Goal: Task Accomplishment & Management: Use online tool/utility

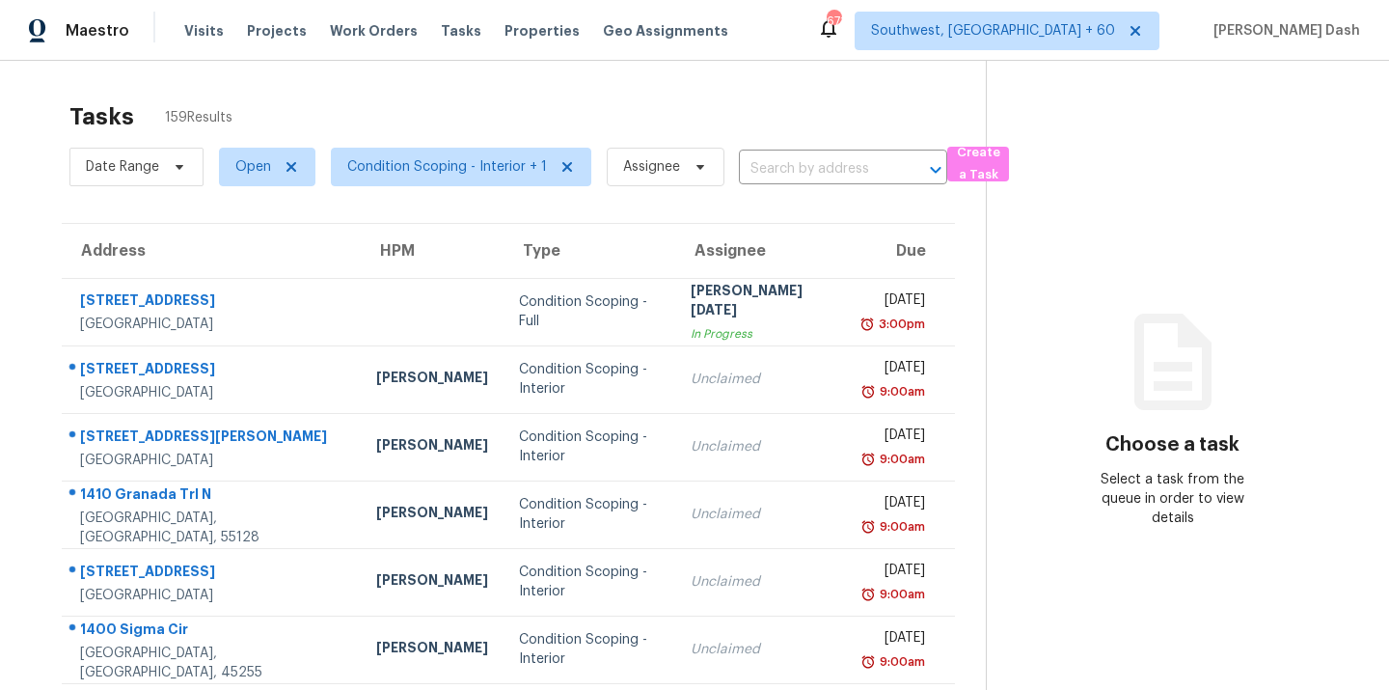
click at [149, 168] on span "Date Range" at bounding box center [122, 166] width 73 height 19
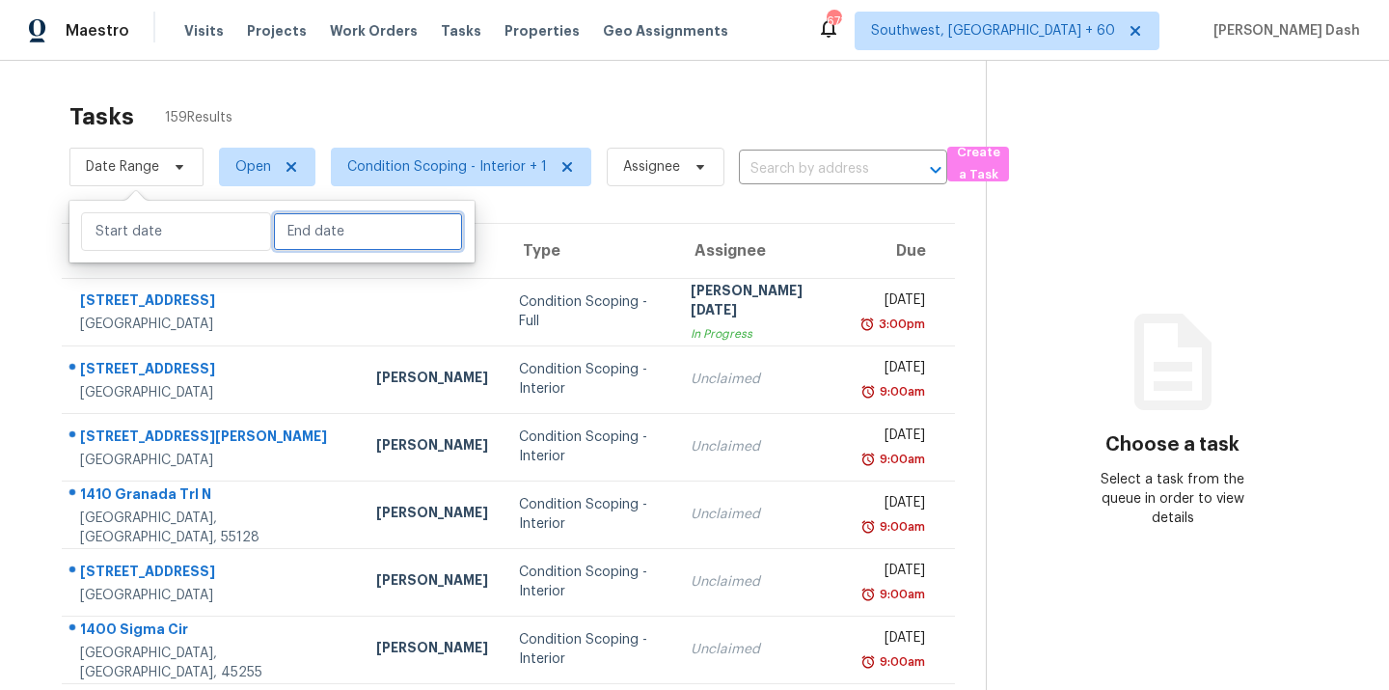
select select "7"
select select "2025"
select select "8"
select select "2025"
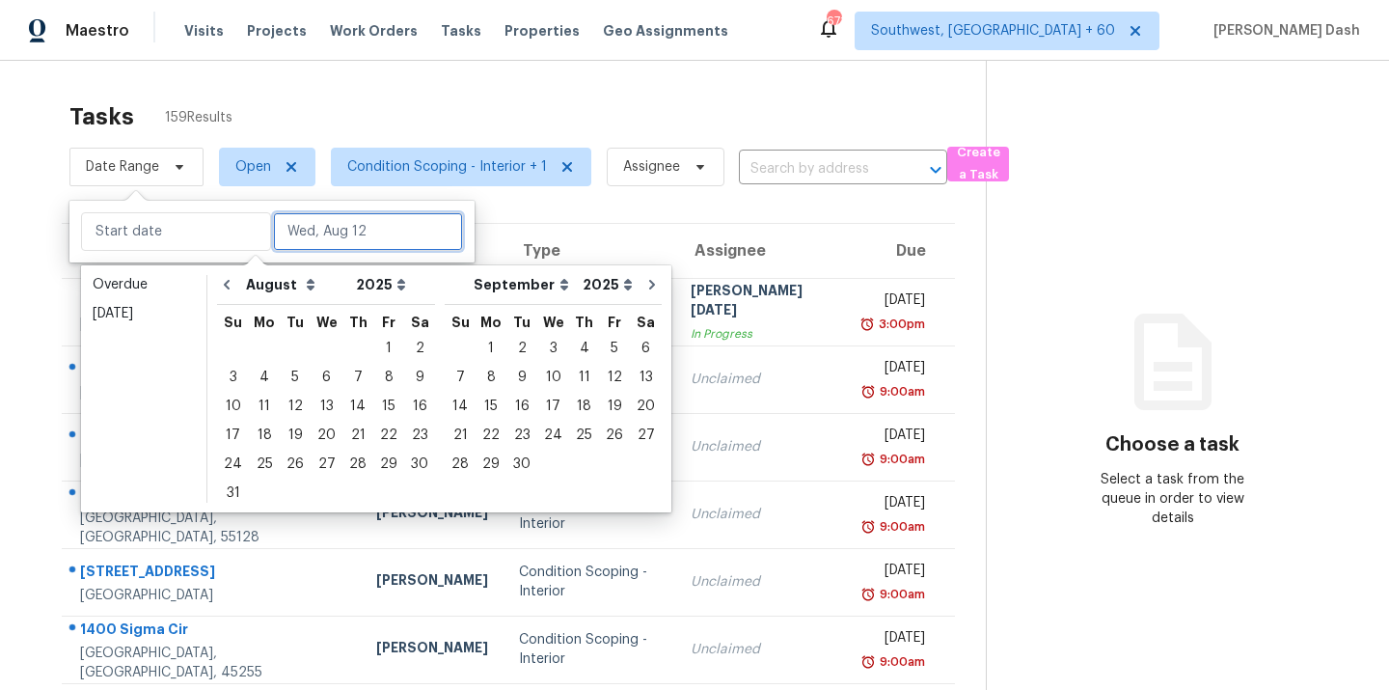
click at [305, 228] on input "text" at bounding box center [368, 231] width 190 height 39
click at [294, 411] on div "12" at bounding box center [295, 406] width 31 height 27
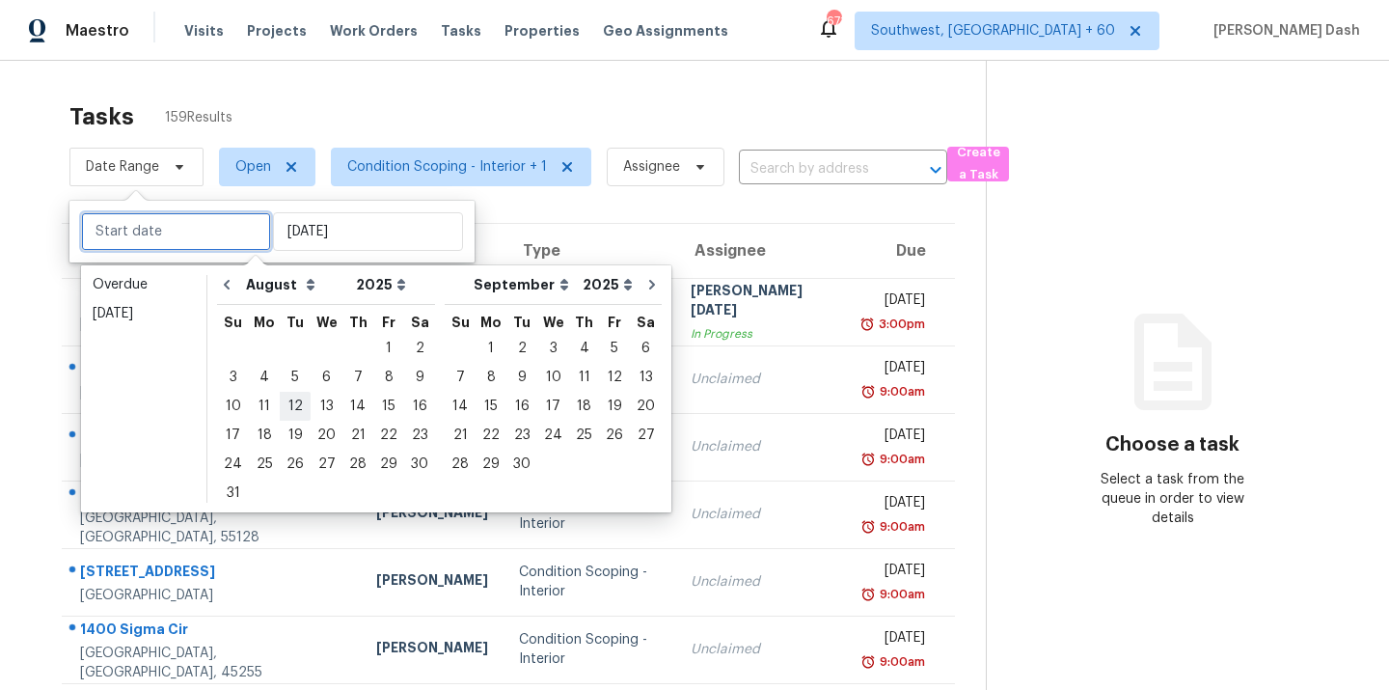
type input "[DATE]"
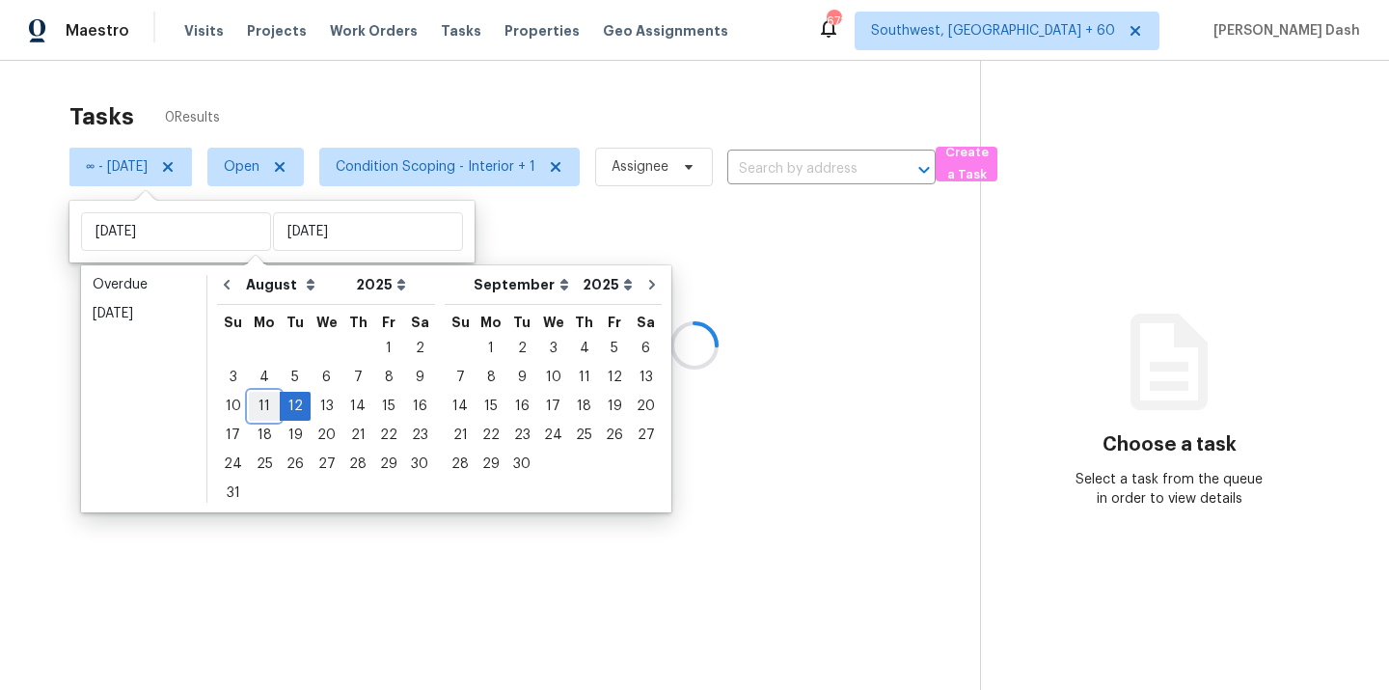
click at [262, 411] on div "11" at bounding box center [264, 406] width 31 height 27
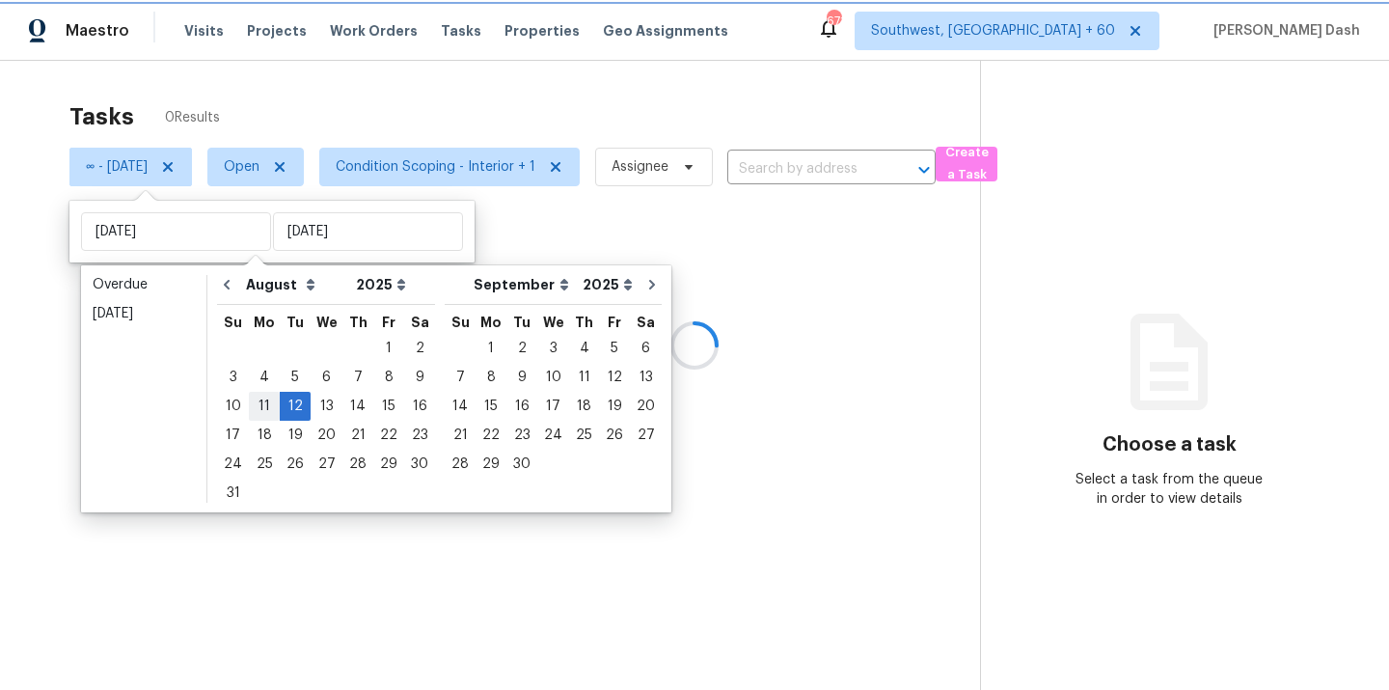
type input "[DATE]"
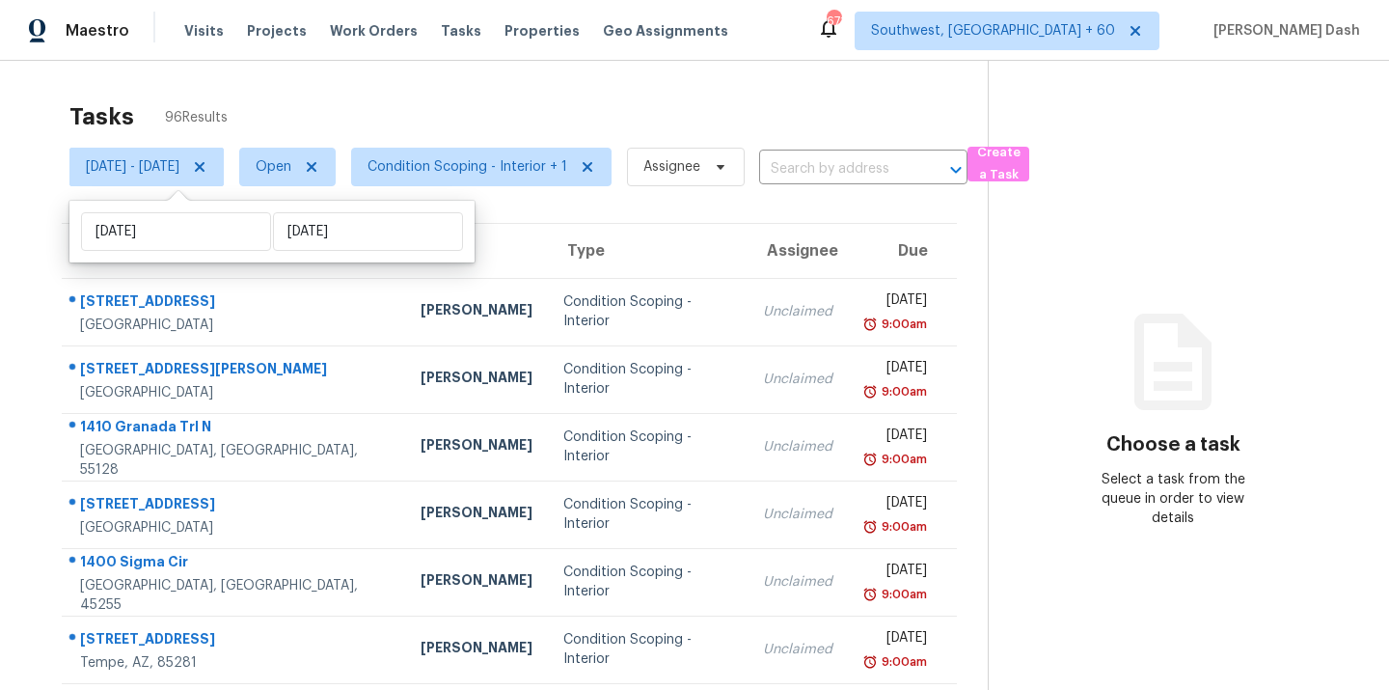
click at [291, 113] on div "Tasks 96 Results" at bounding box center [528, 117] width 918 height 50
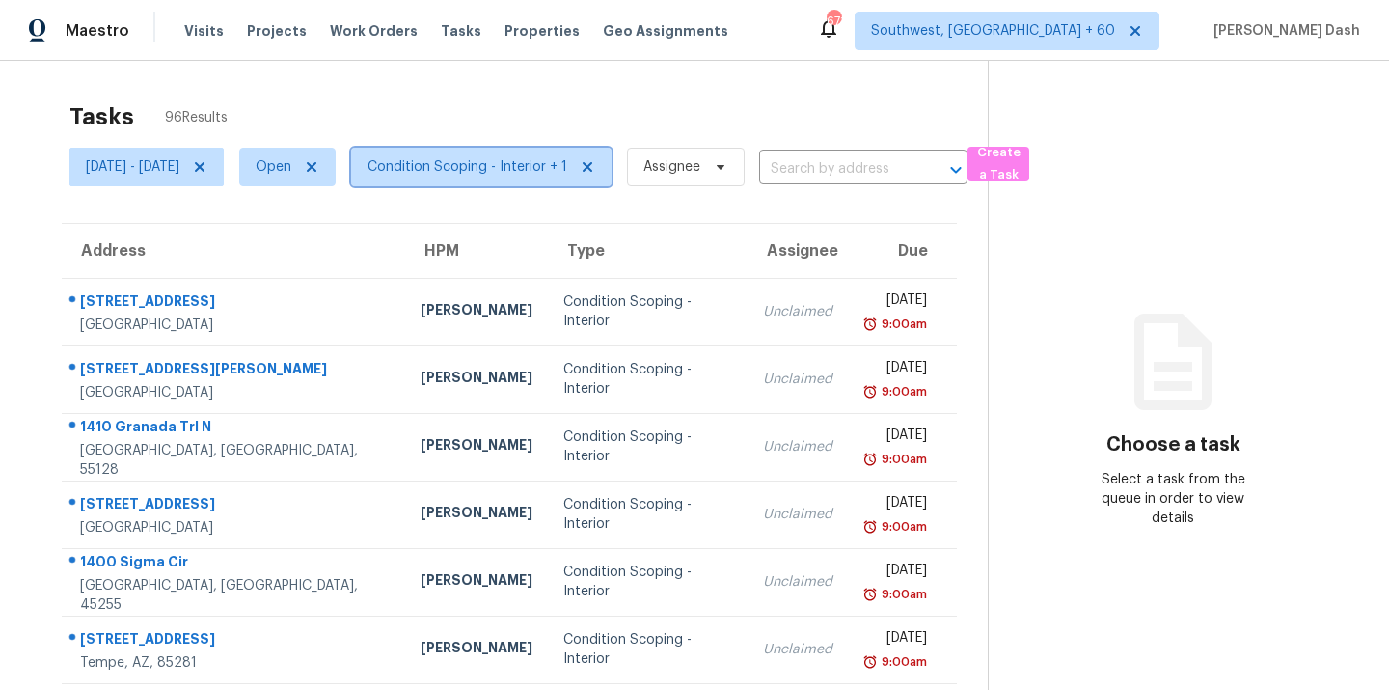
click at [528, 177] on span "Condition Scoping - Interior + 1" at bounding box center [481, 167] width 260 height 39
click at [545, 95] on div "Tasks 96 Results" at bounding box center [528, 117] width 918 height 50
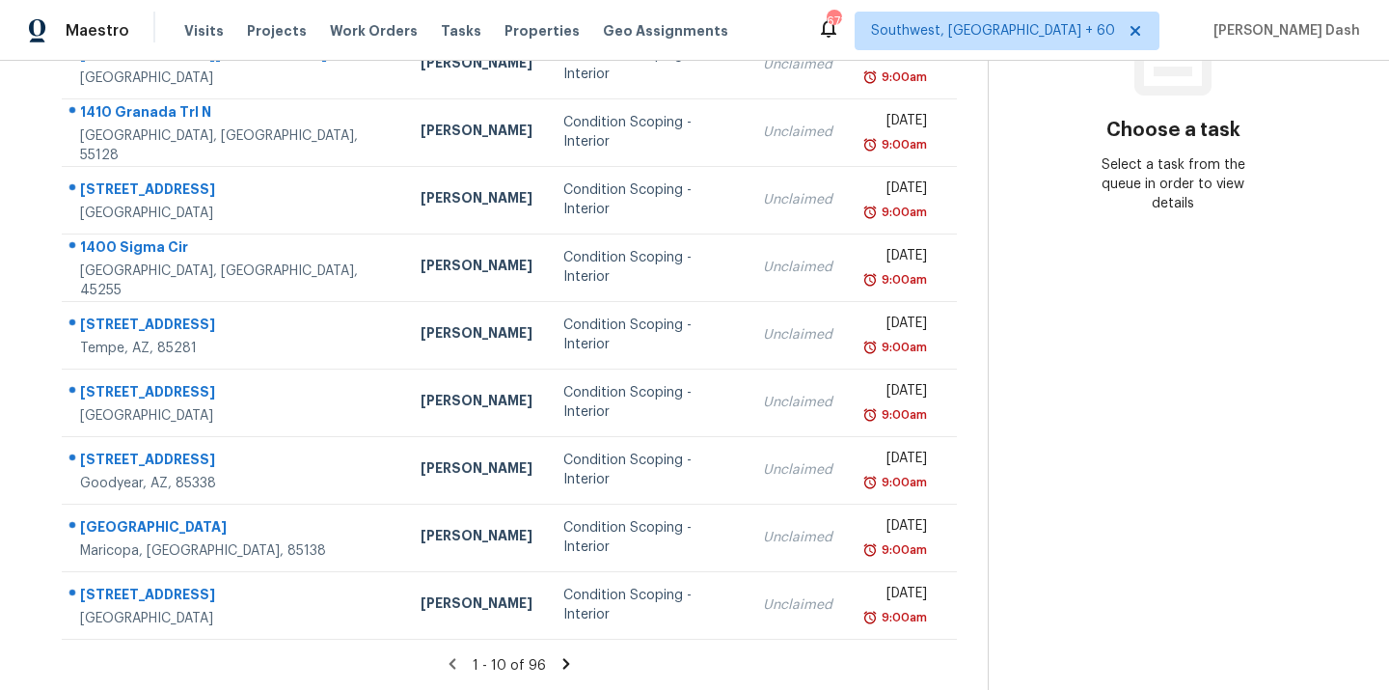
click at [564, 655] on icon at bounding box center [565, 663] width 17 height 17
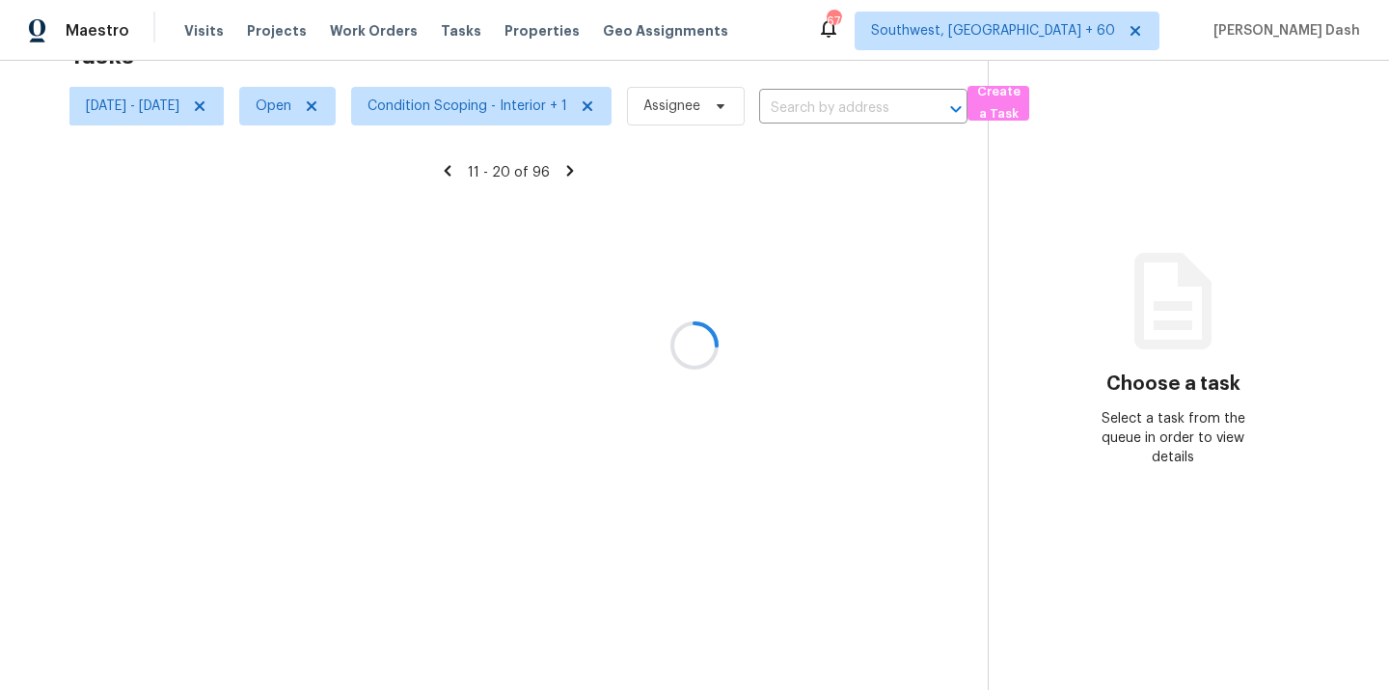
scroll to position [314, 0]
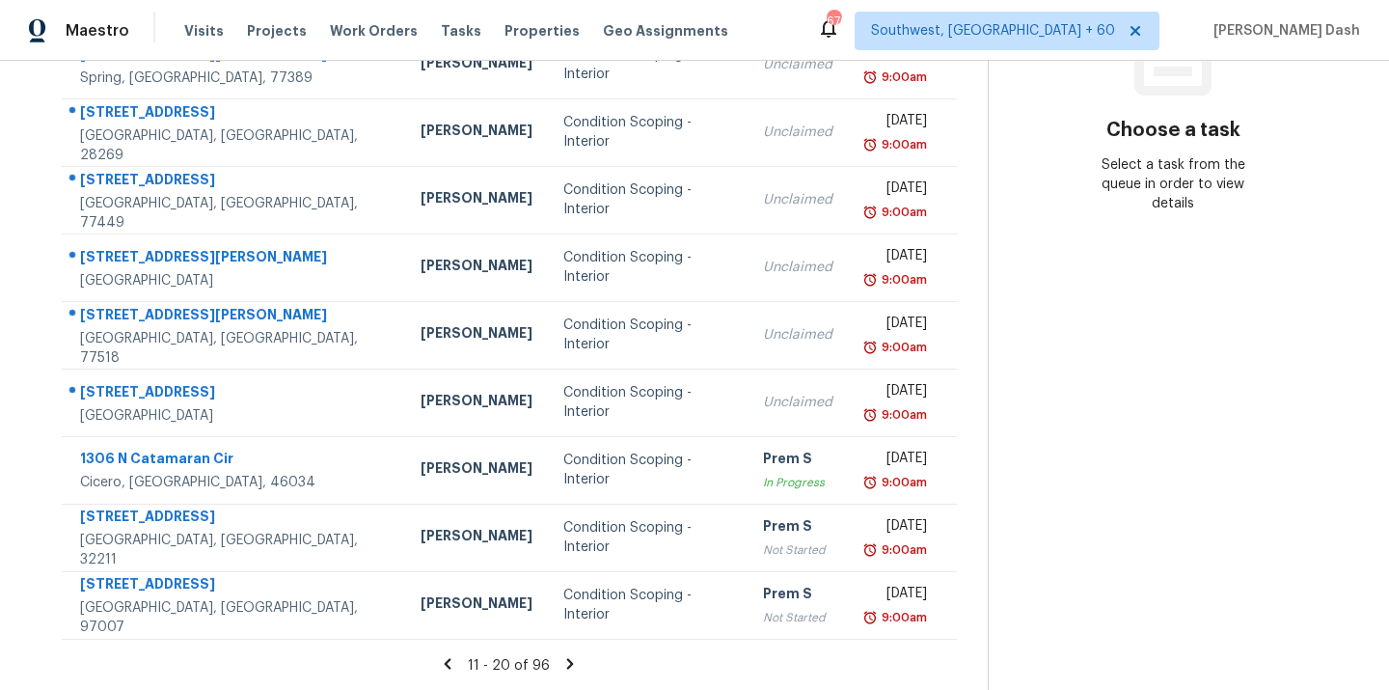
click at [579, 655] on icon at bounding box center [569, 663] width 17 height 17
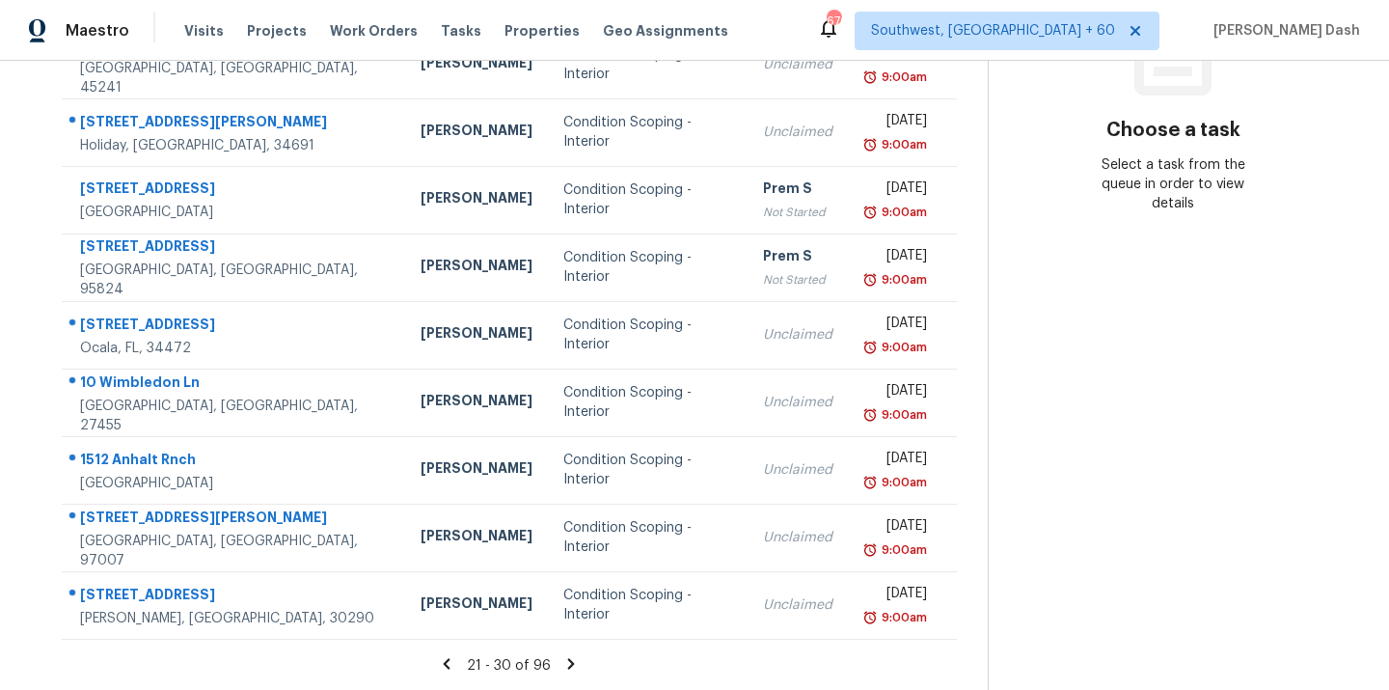
click at [573, 652] on section "Tasks 96 Results [DATE] - [DATE] Open Condition Scoping - Interior + 1 Assignee…" at bounding box center [509, 233] width 957 height 913
click at [574, 660] on icon at bounding box center [571, 663] width 7 height 11
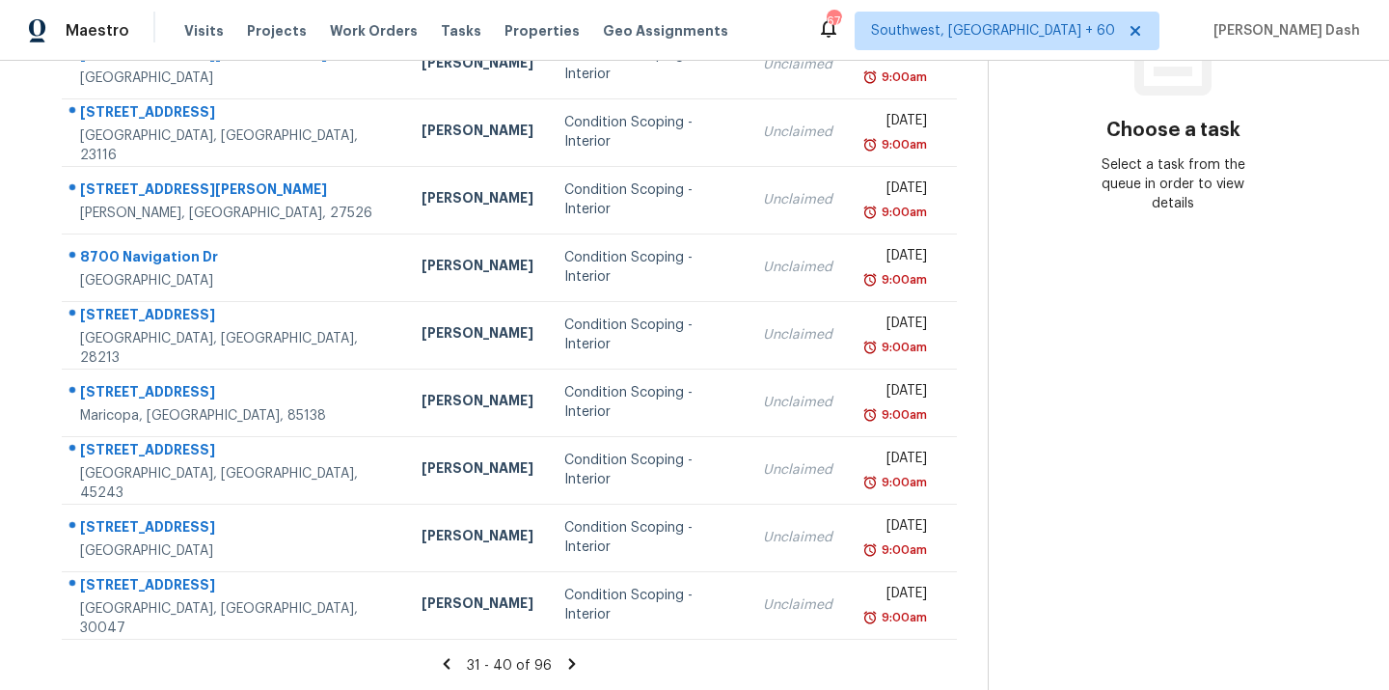
click at [585, 670] on div "31 - 40 of 96" at bounding box center [509, 665] width 957 height 20
click at [581, 659] on icon at bounding box center [571, 663] width 17 height 17
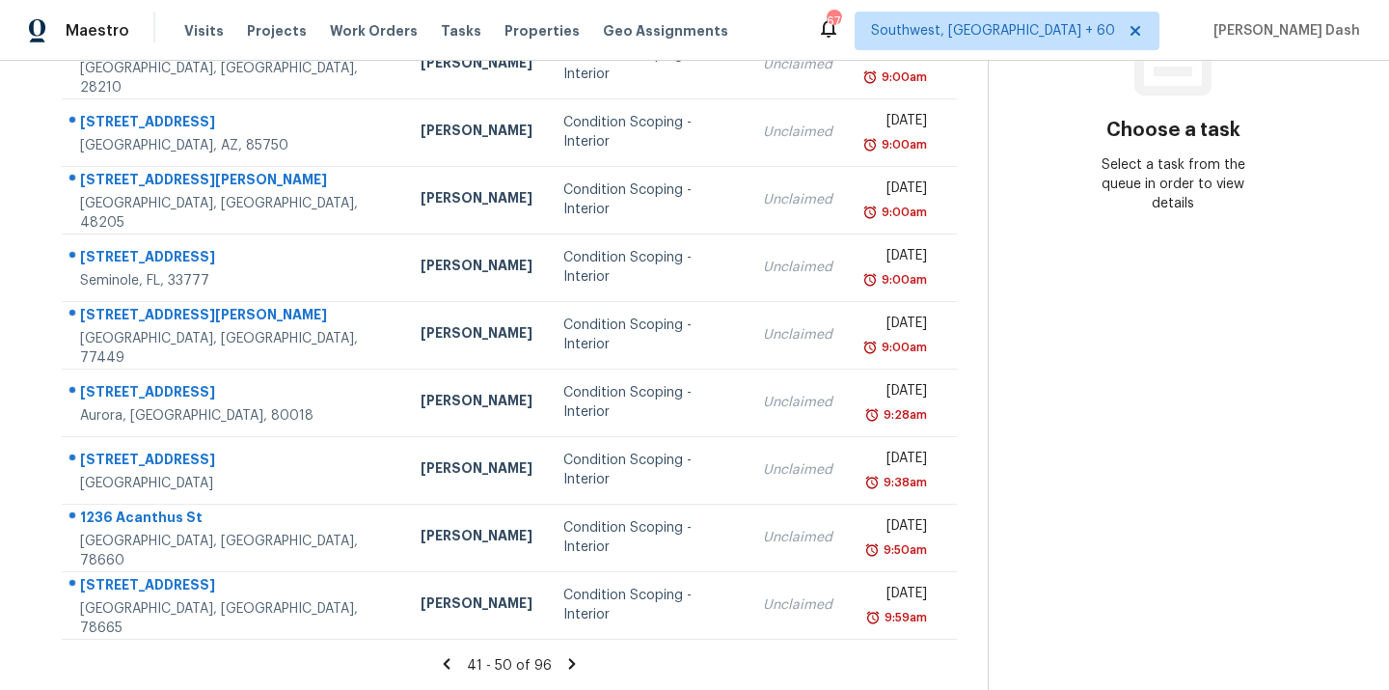
click at [570, 667] on icon at bounding box center [571, 663] width 17 height 17
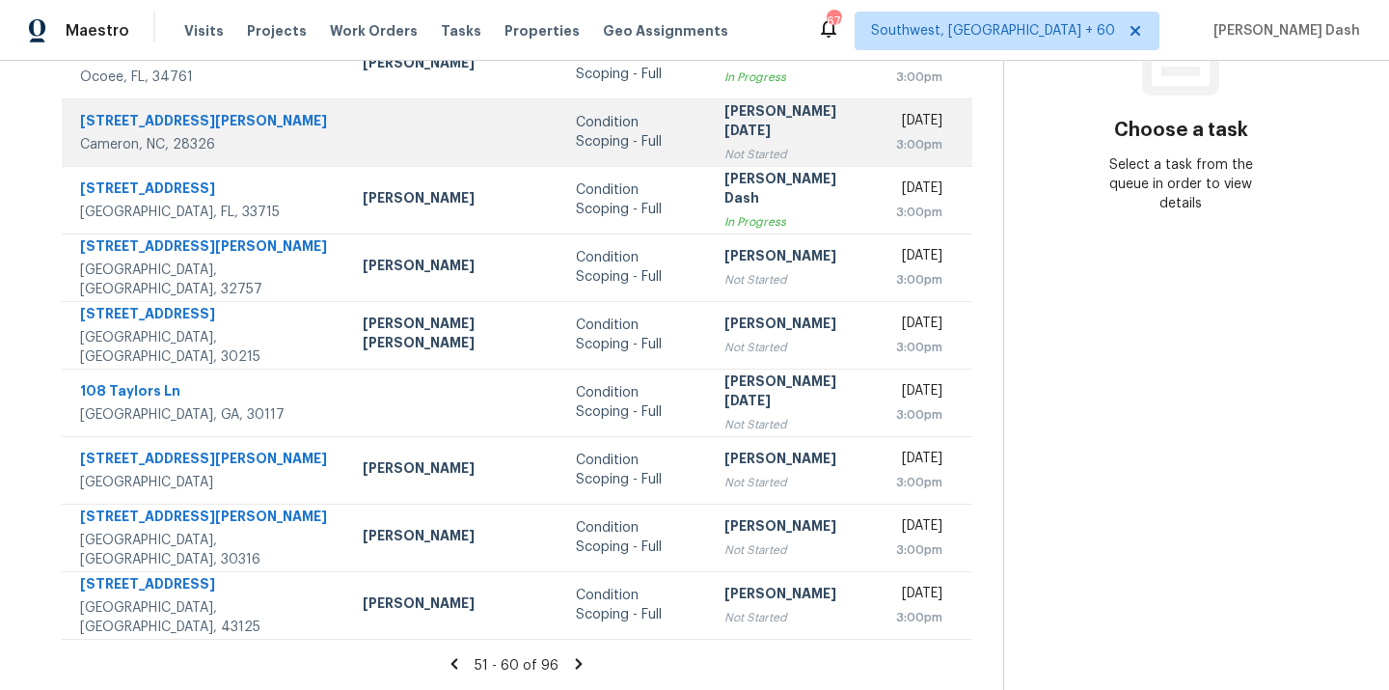
scroll to position [0, 0]
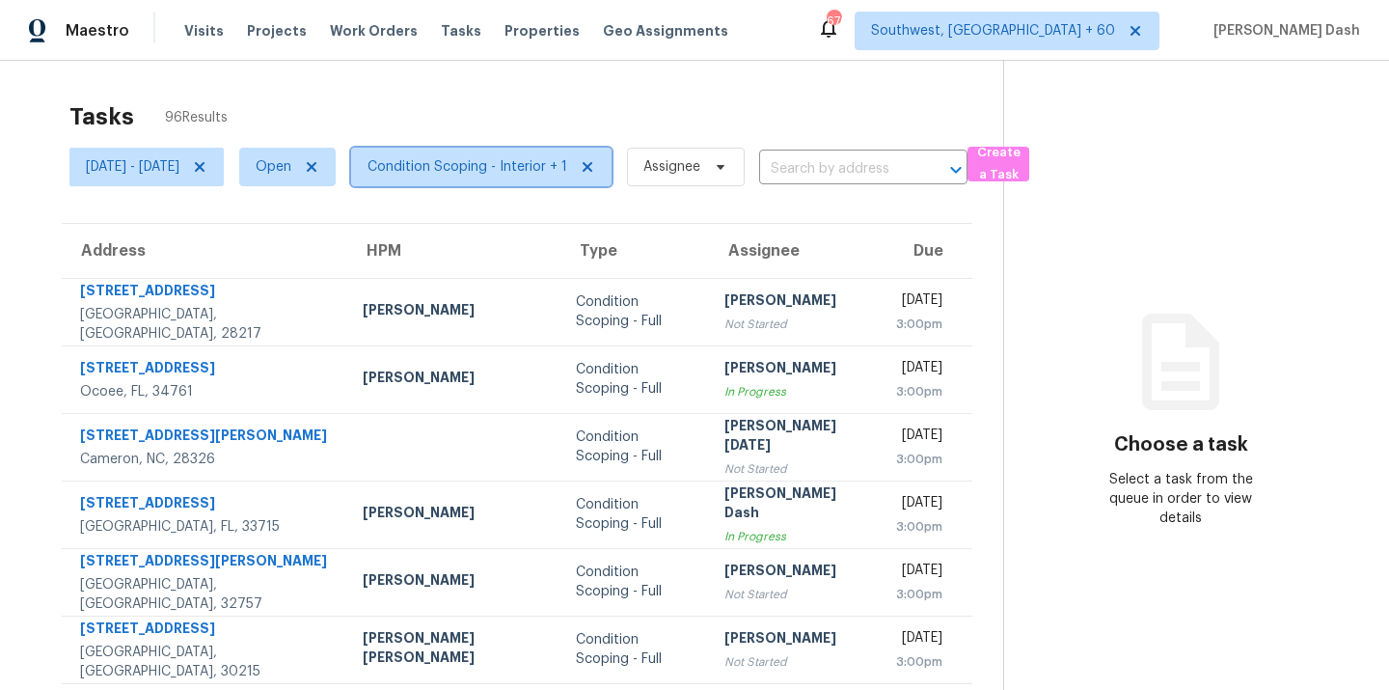
click at [467, 152] on span "Condition Scoping - Interior + 1" at bounding box center [481, 167] width 260 height 39
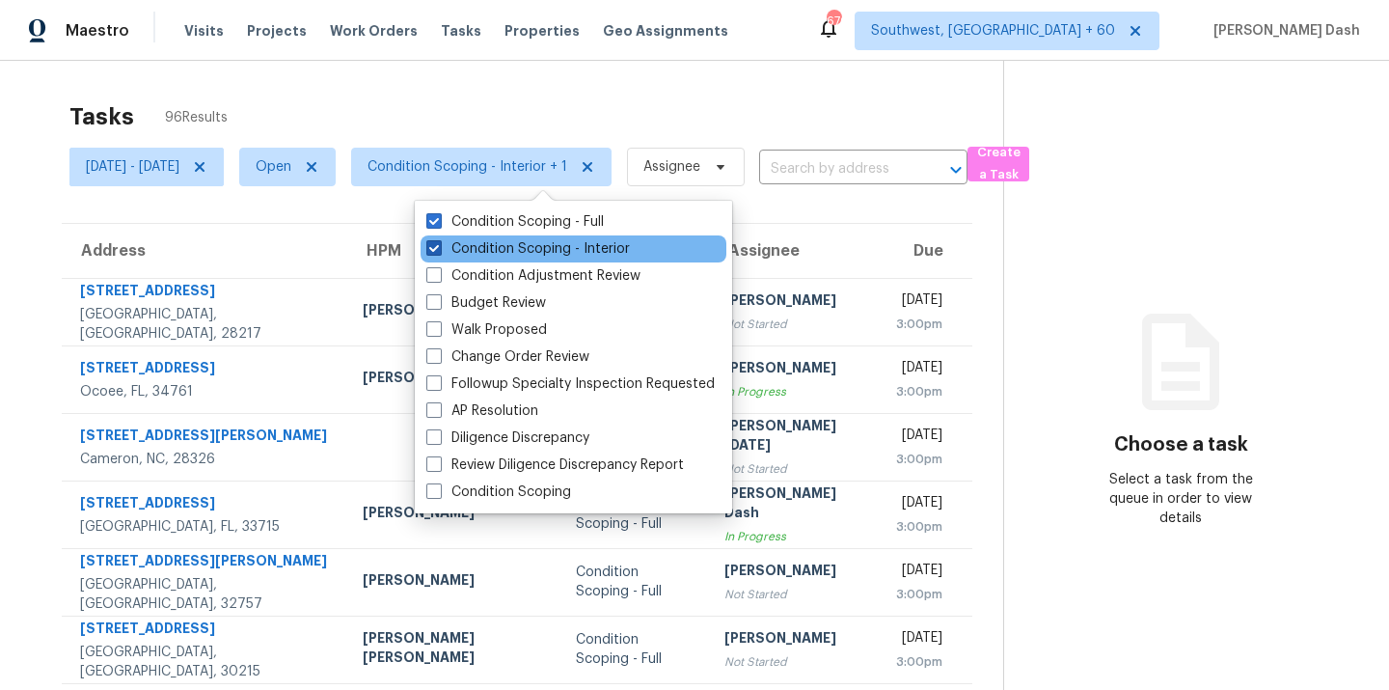
click at [502, 242] on label "Condition Scoping - Interior" at bounding box center [528, 248] width 204 height 19
click at [439, 242] on input "Condition Scoping - Interior" at bounding box center [432, 245] width 13 height 13
checkbox input "false"
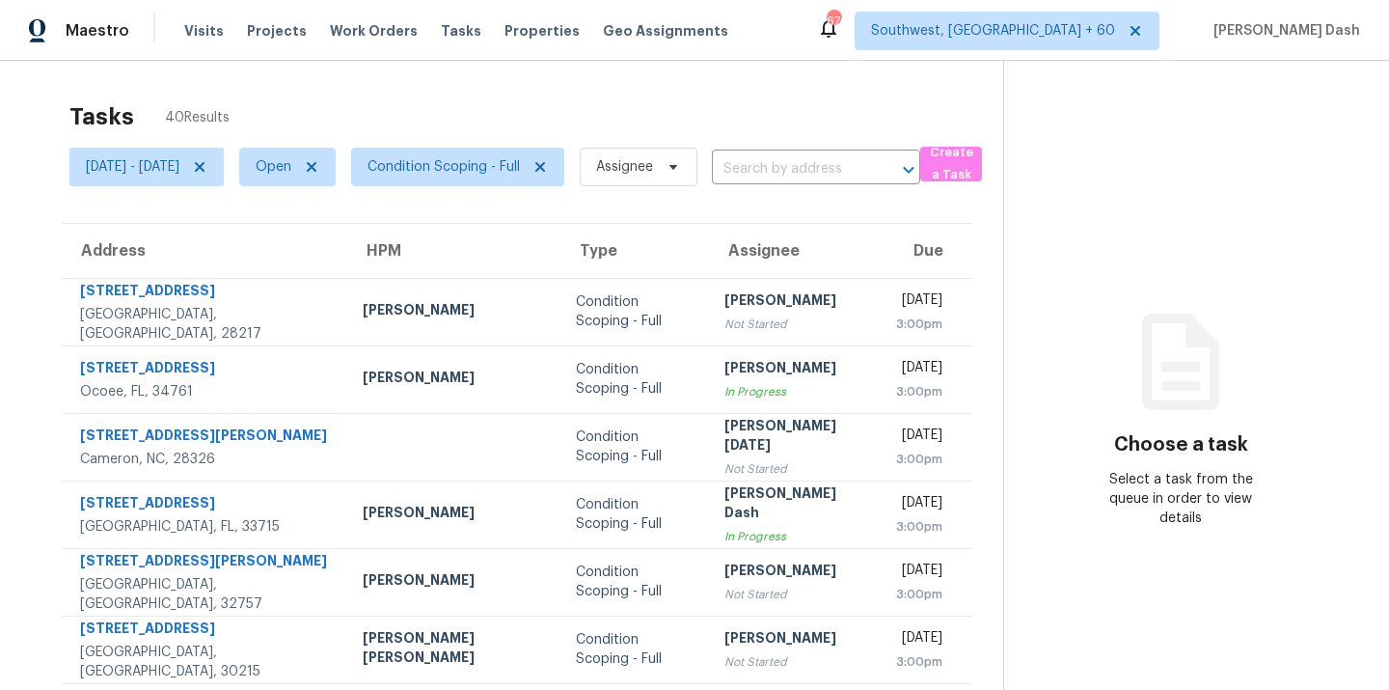
click at [513, 120] on div "Tasks 40 Results" at bounding box center [536, 117] width 934 height 50
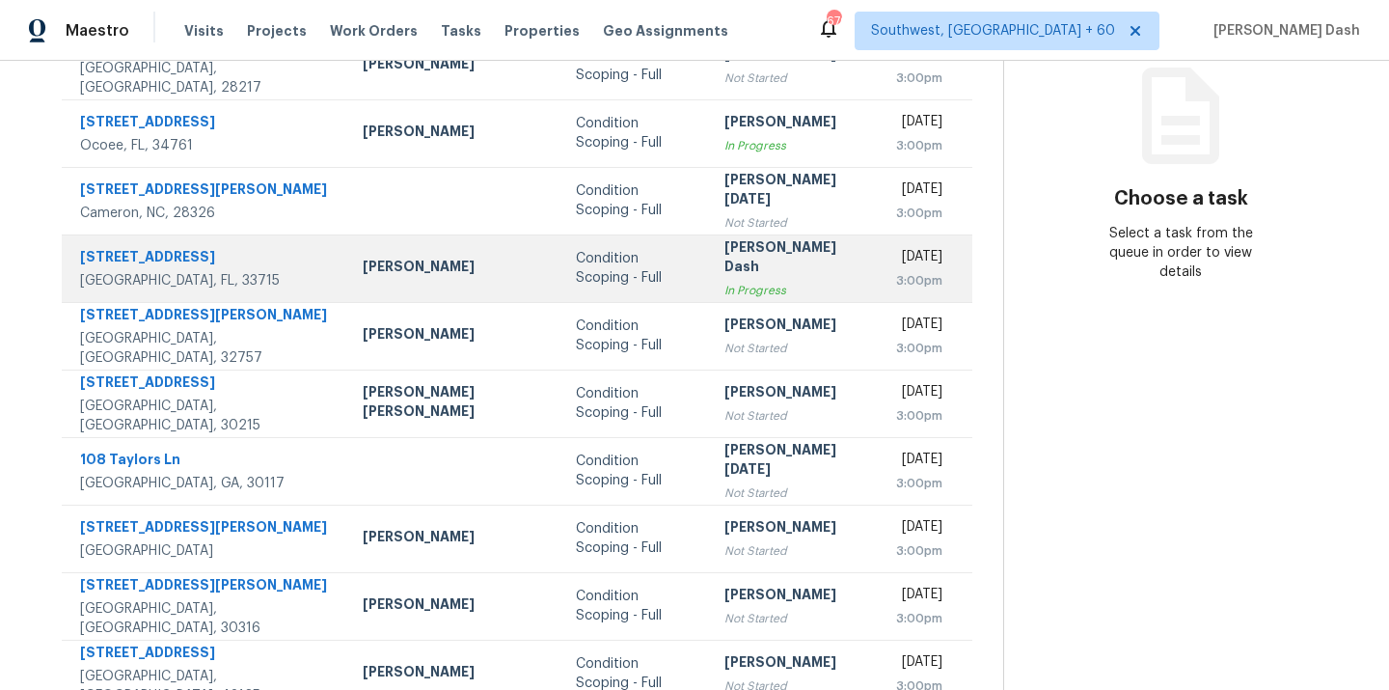
scroll to position [313, 0]
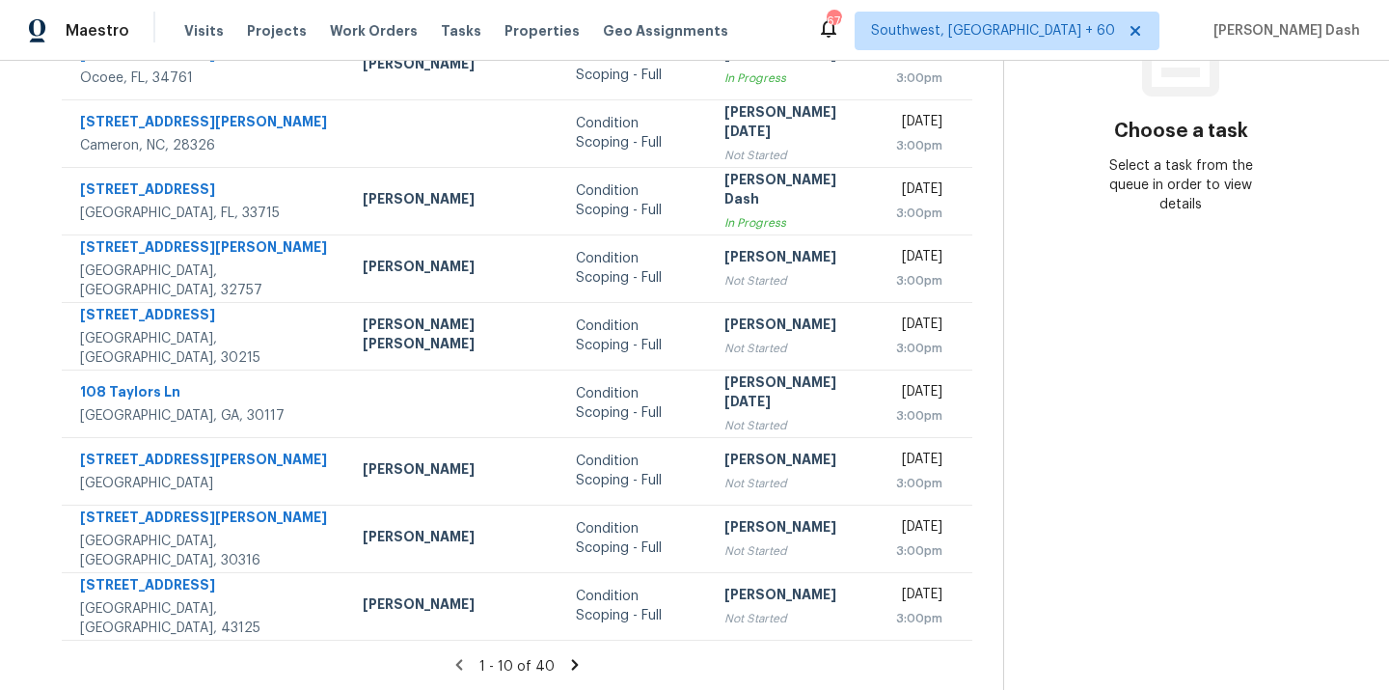
click at [571, 667] on icon at bounding box center [574, 664] width 7 height 11
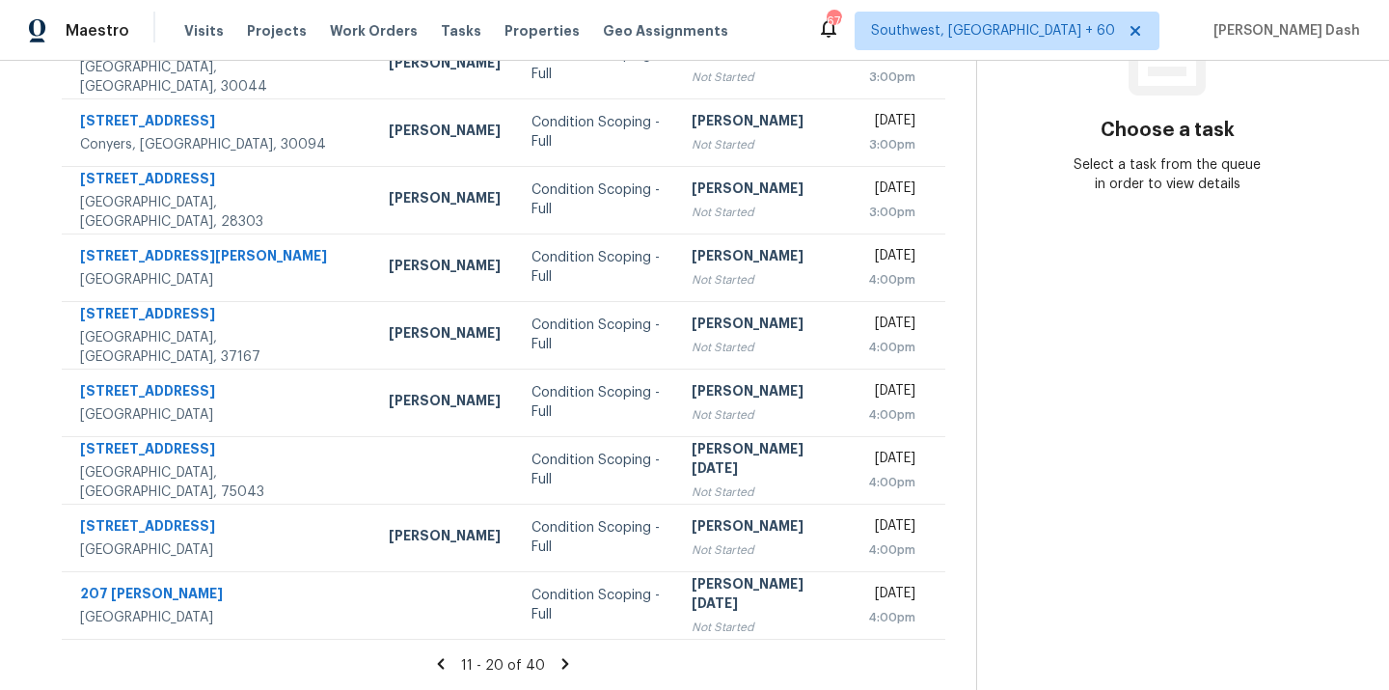
click at [568, 660] on icon at bounding box center [565, 663] width 7 height 11
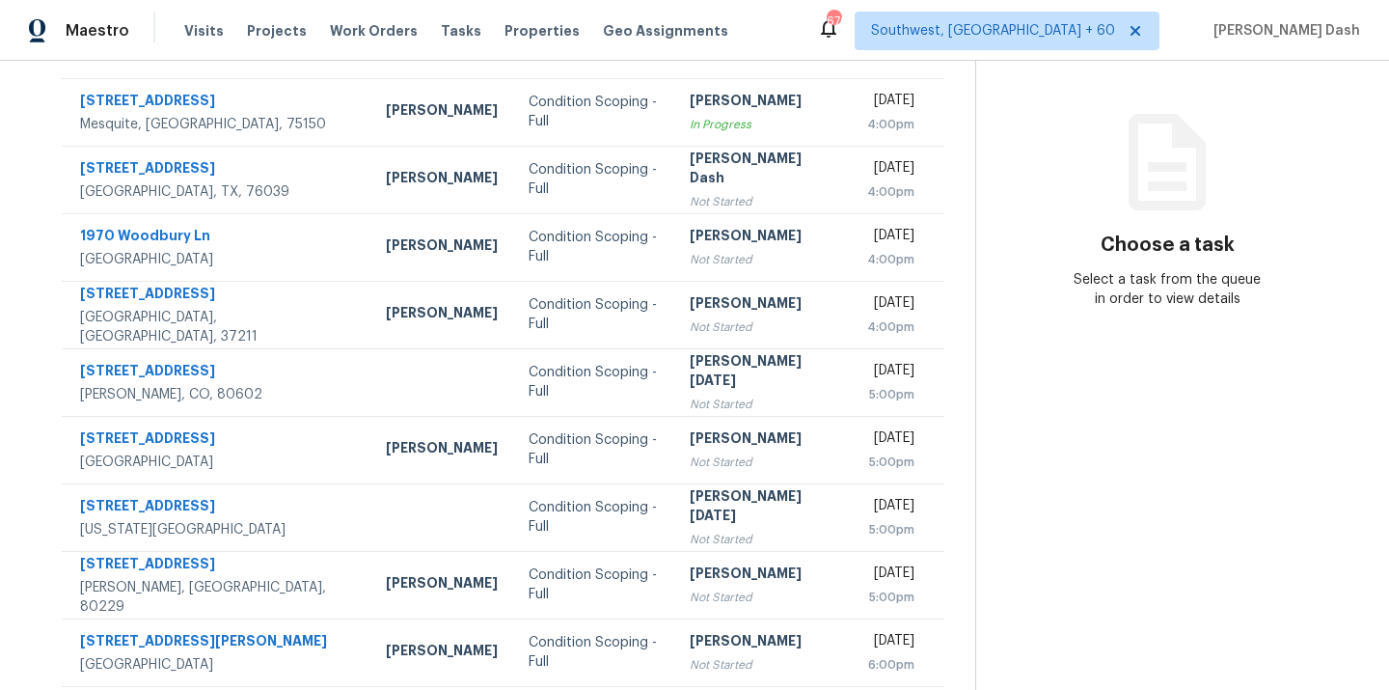
scroll to position [314, 0]
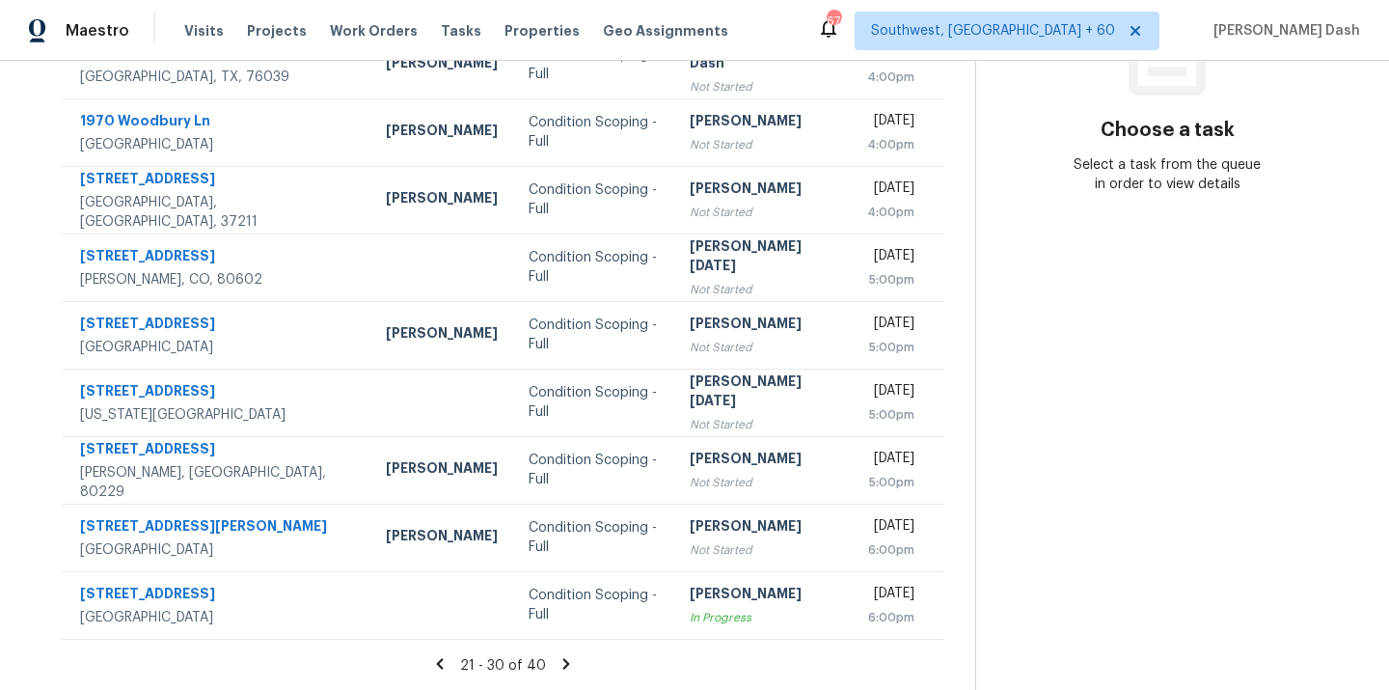
click at [575, 661] on icon at bounding box center [565, 663] width 17 height 17
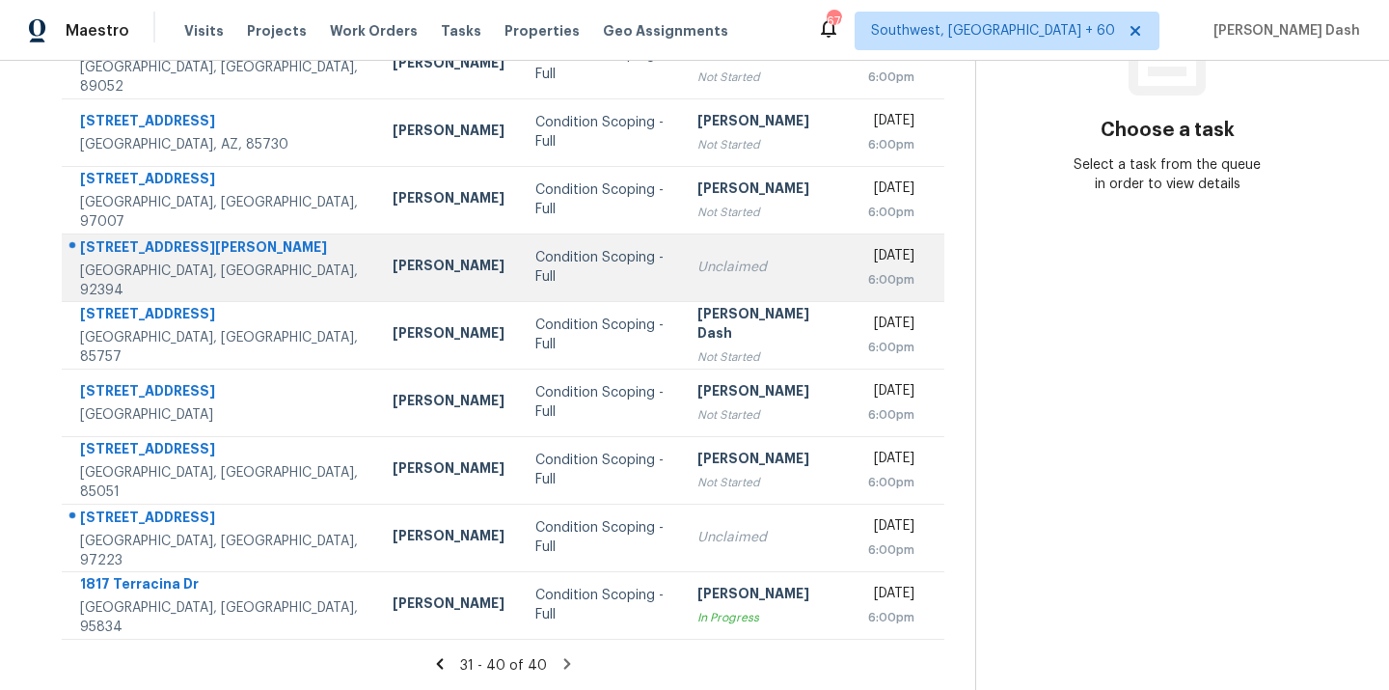
click at [535, 262] on div "Condition Scoping - Full" at bounding box center [600, 267] width 131 height 39
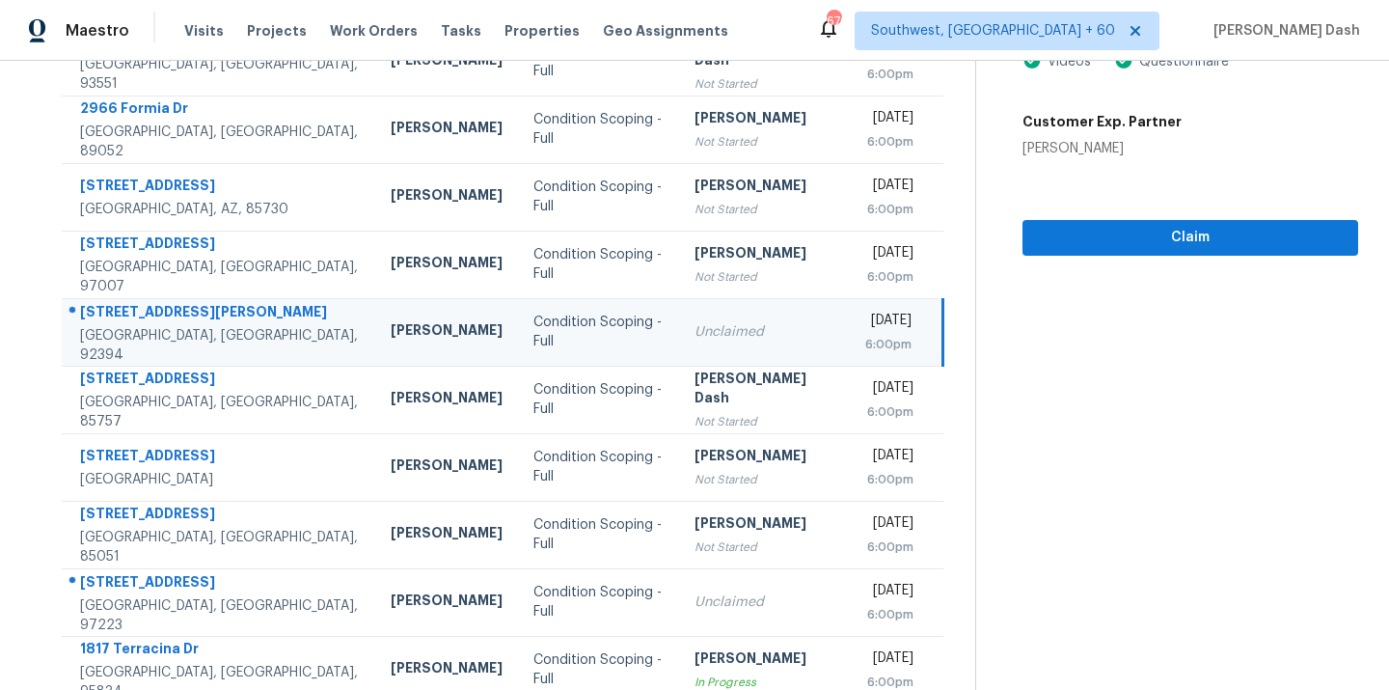
scroll to position [105, 0]
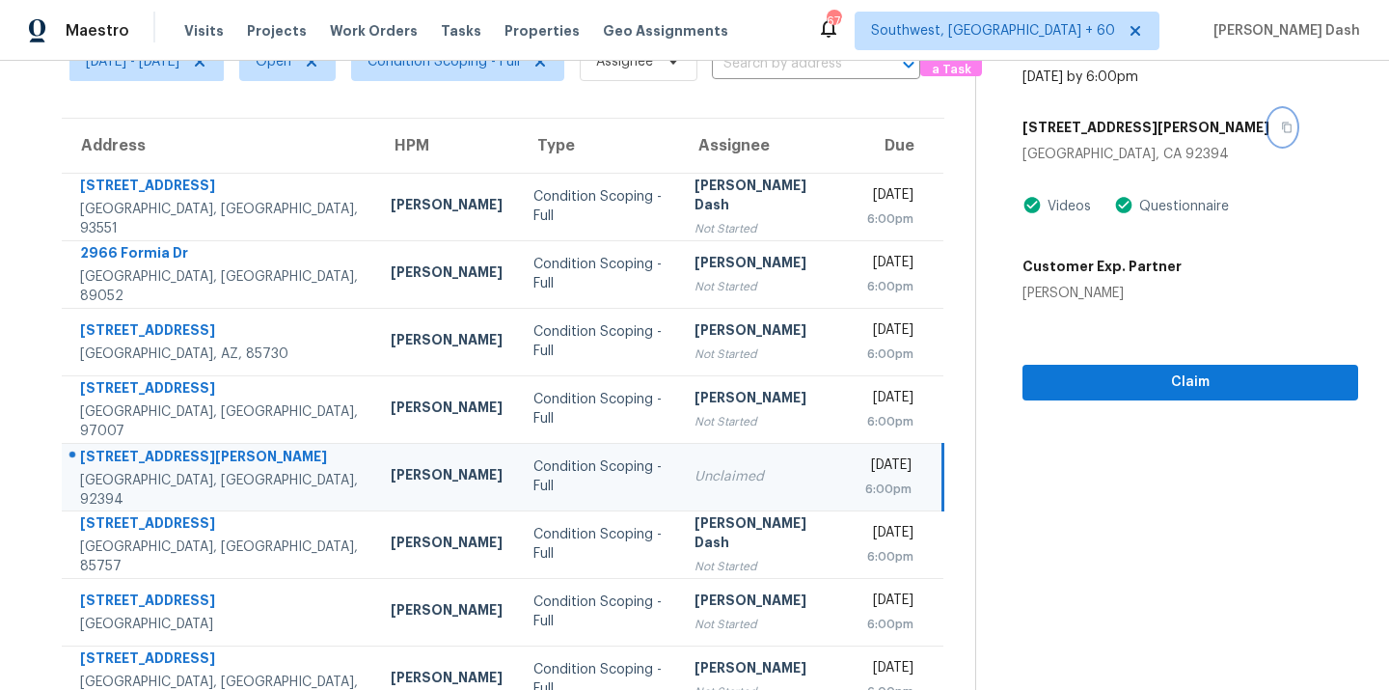
click at [1269, 117] on button "button" at bounding box center [1282, 127] width 26 height 35
